Goal: Information Seeking & Learning: Find specific fact

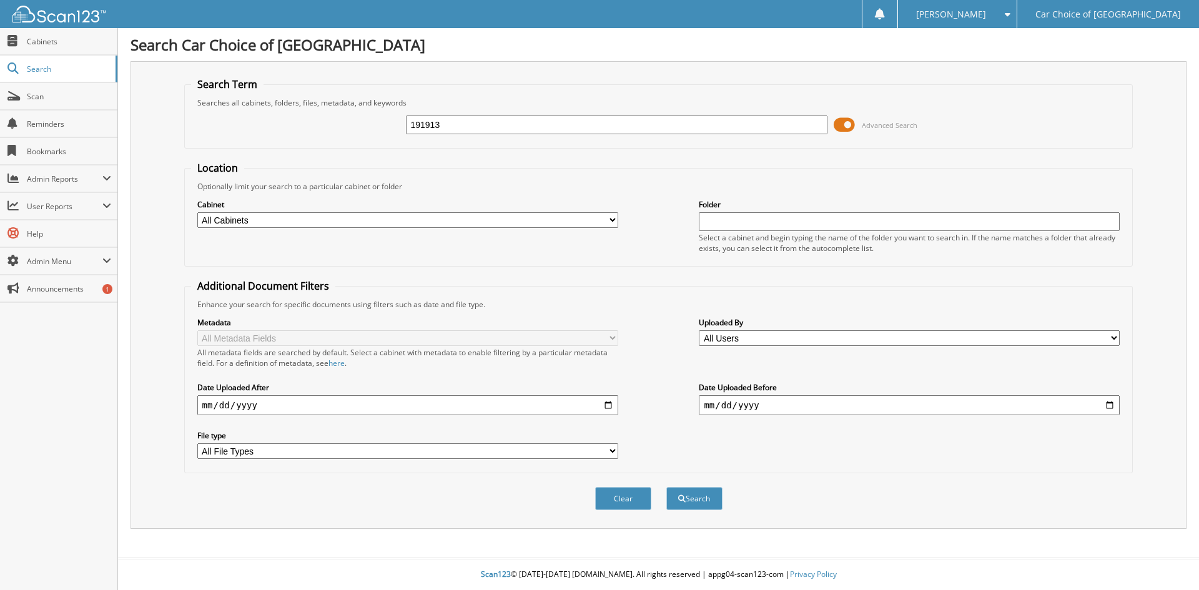
type input "191913"
click at [666, 487] on button "Search" at bounding box center [694, 498] width 56 height 23
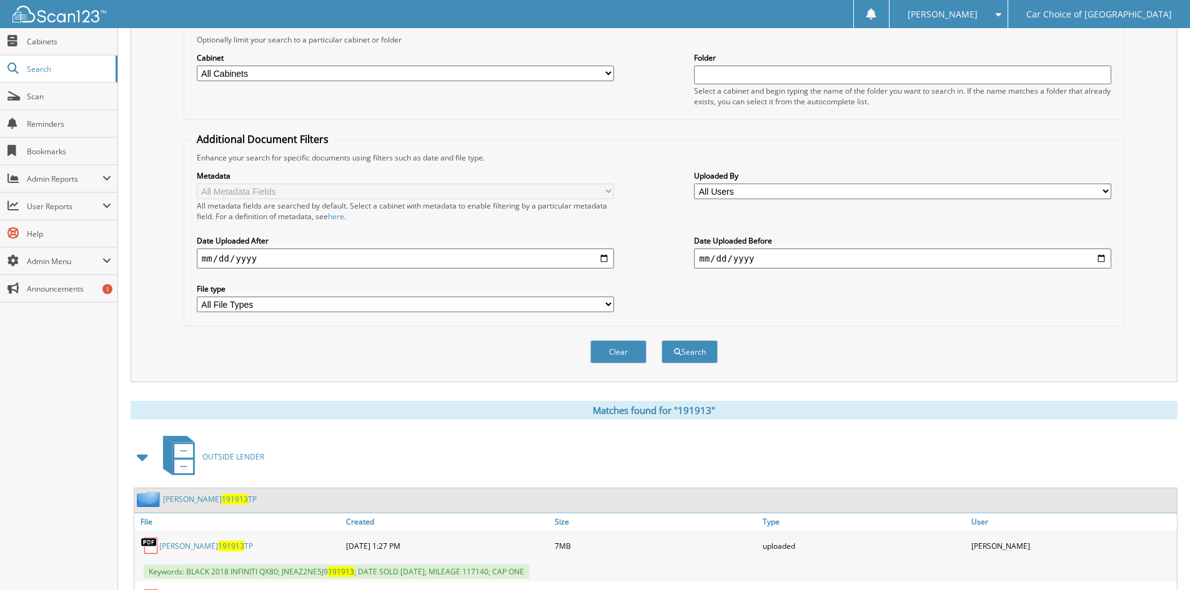
scroll to position [229, 0]
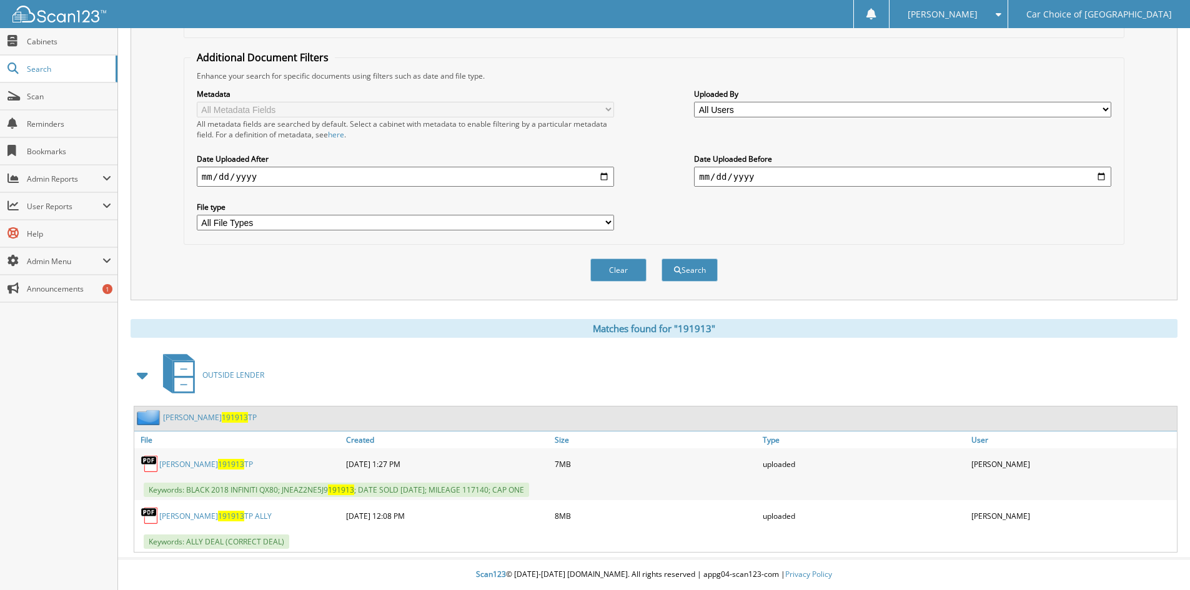
click at [194, 517] on link "[PERSON_NAME] 191913 TP ALLY" at bounding box center [215, 516] width 112 height 11
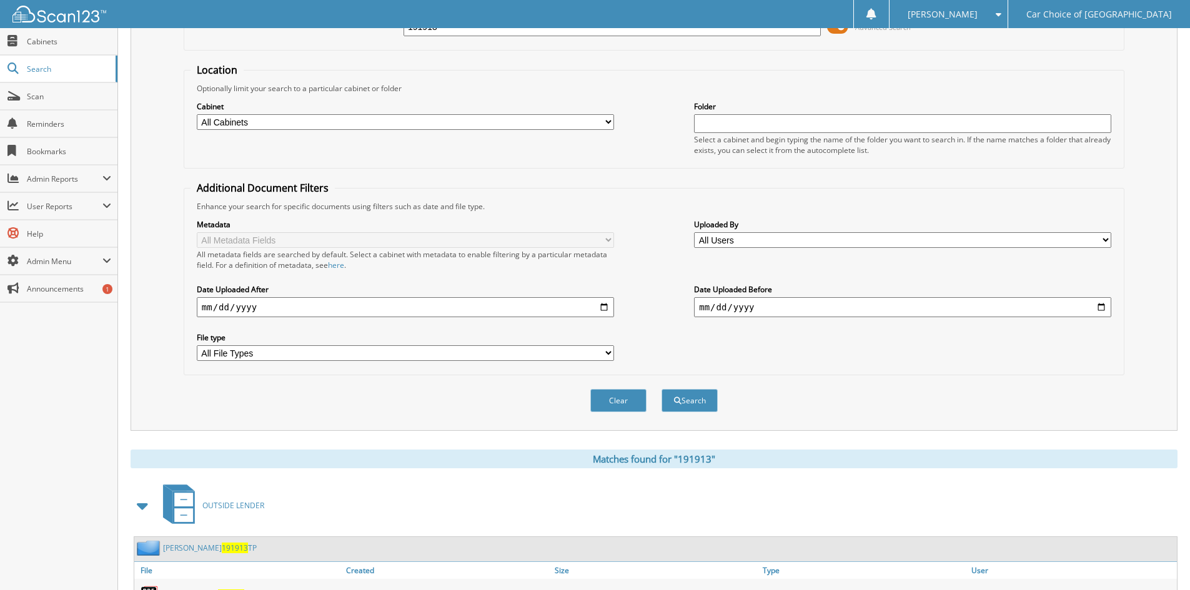
scroll to position [0, 0]
